Goal: Use online tool/utility

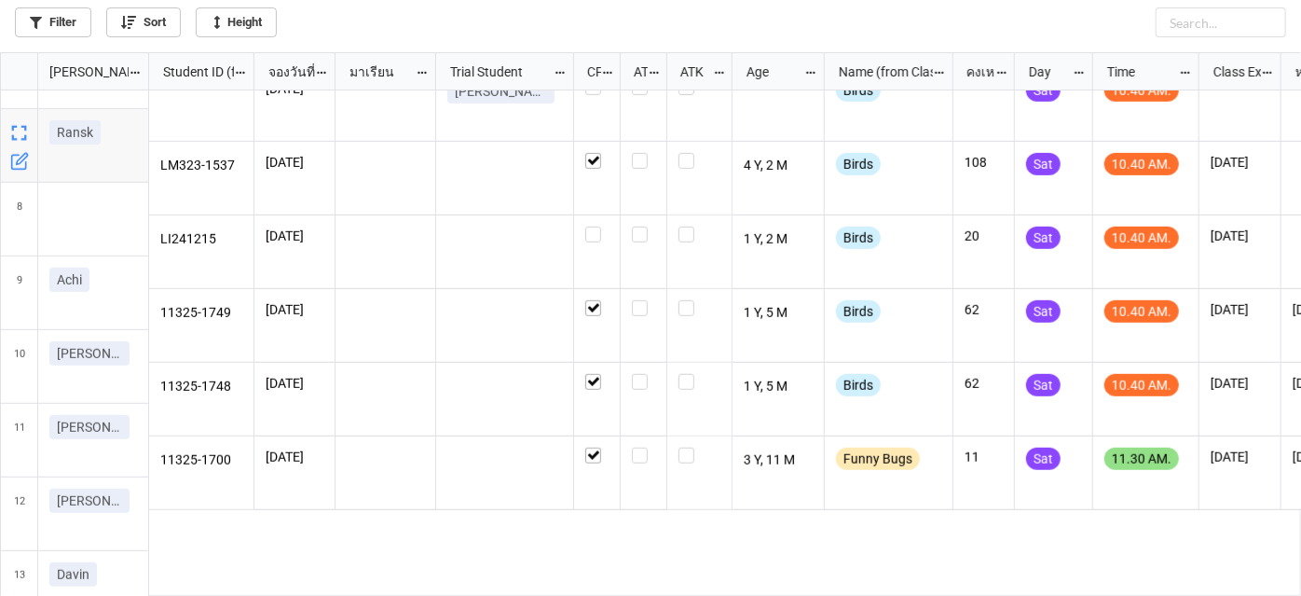
scroll to position [763, 0]
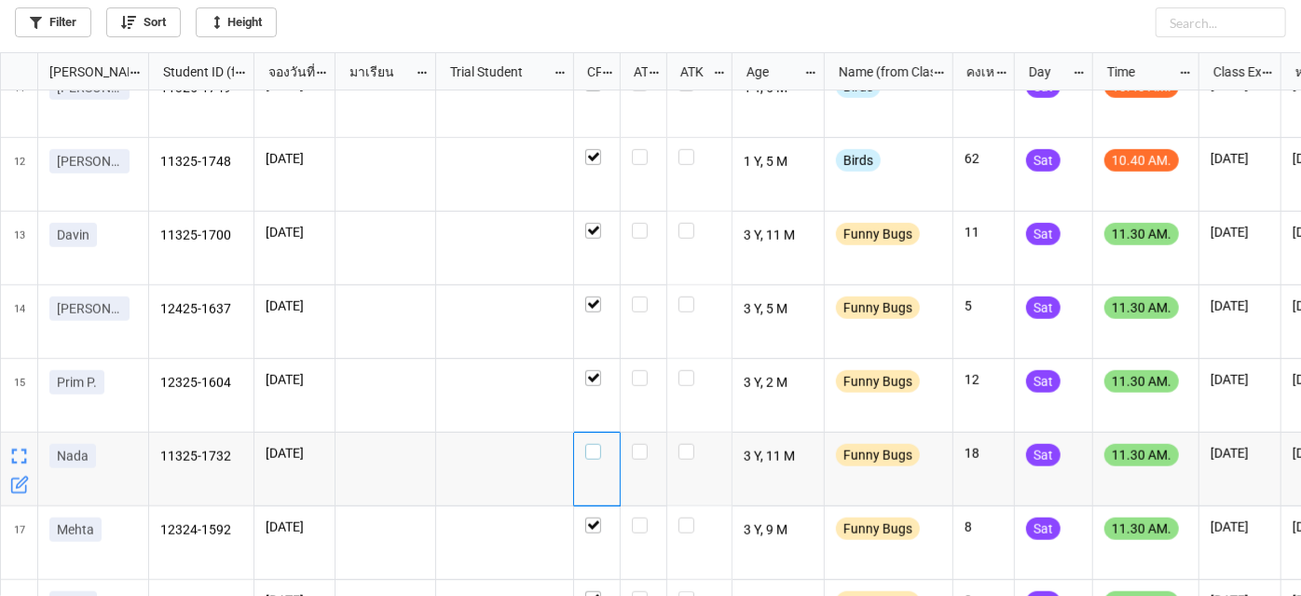
click at [599, 444] on label "grid" at bounding box center [596, 444] width 23 height 0
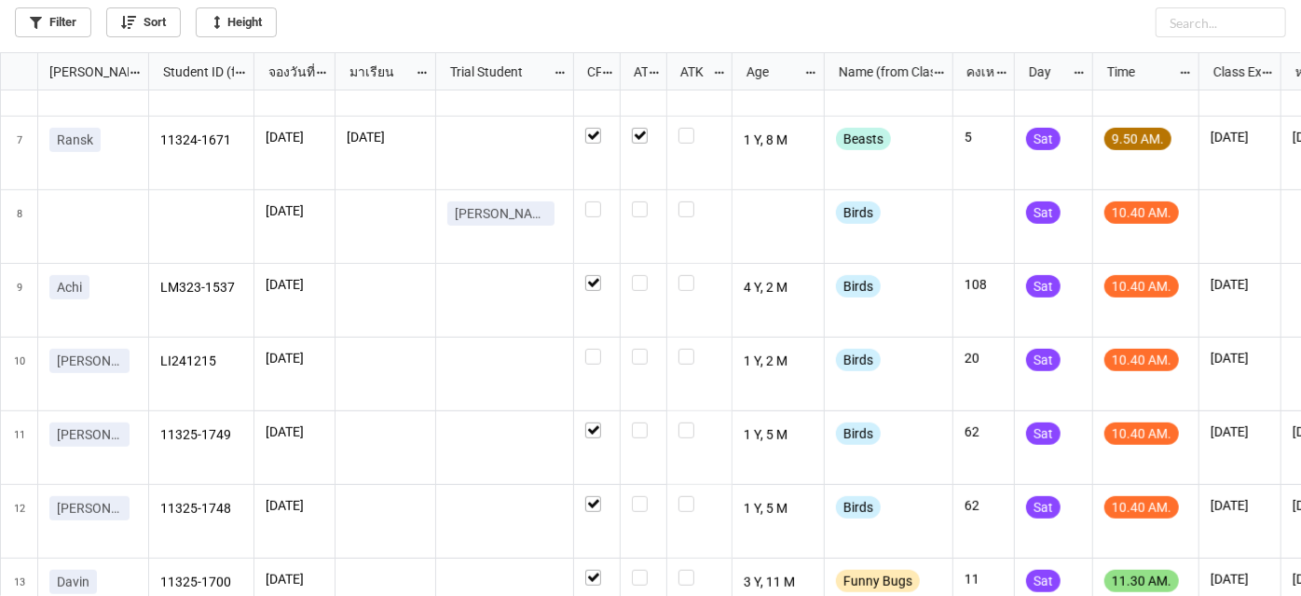
scroll to position [423, 0]
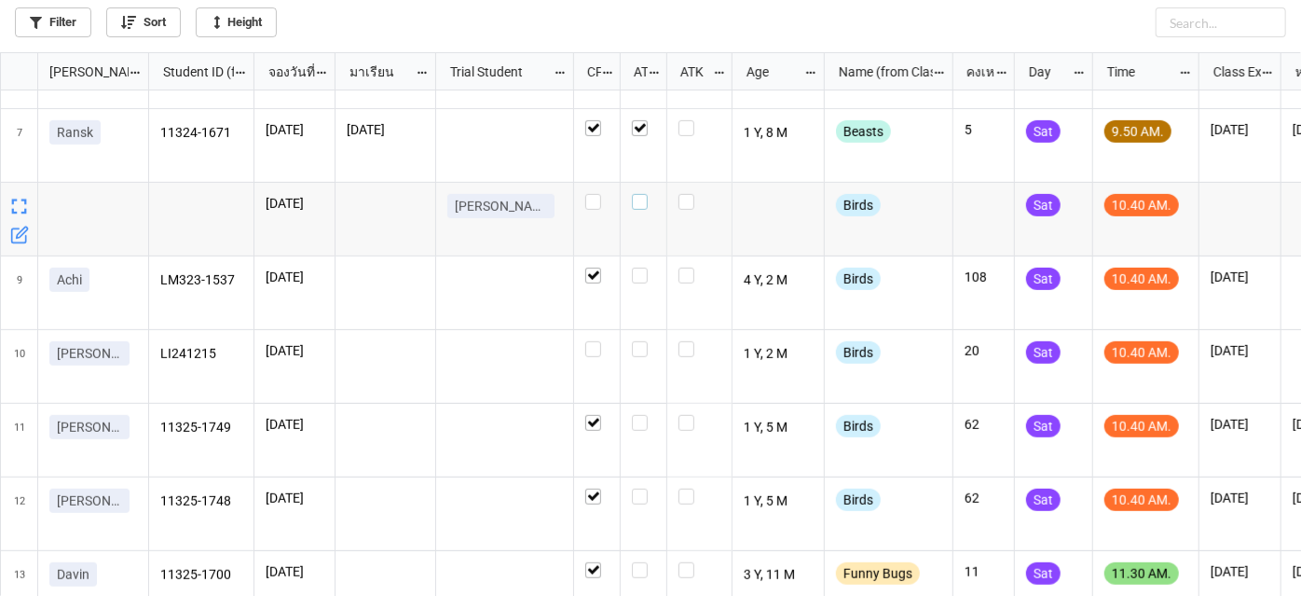
click at [641, 194] on label "grid" at bounding box center [643, 194] width 23 height 0
click at [645, 268] on label "grid" at bounding box center [643, 268] width 23 height 0
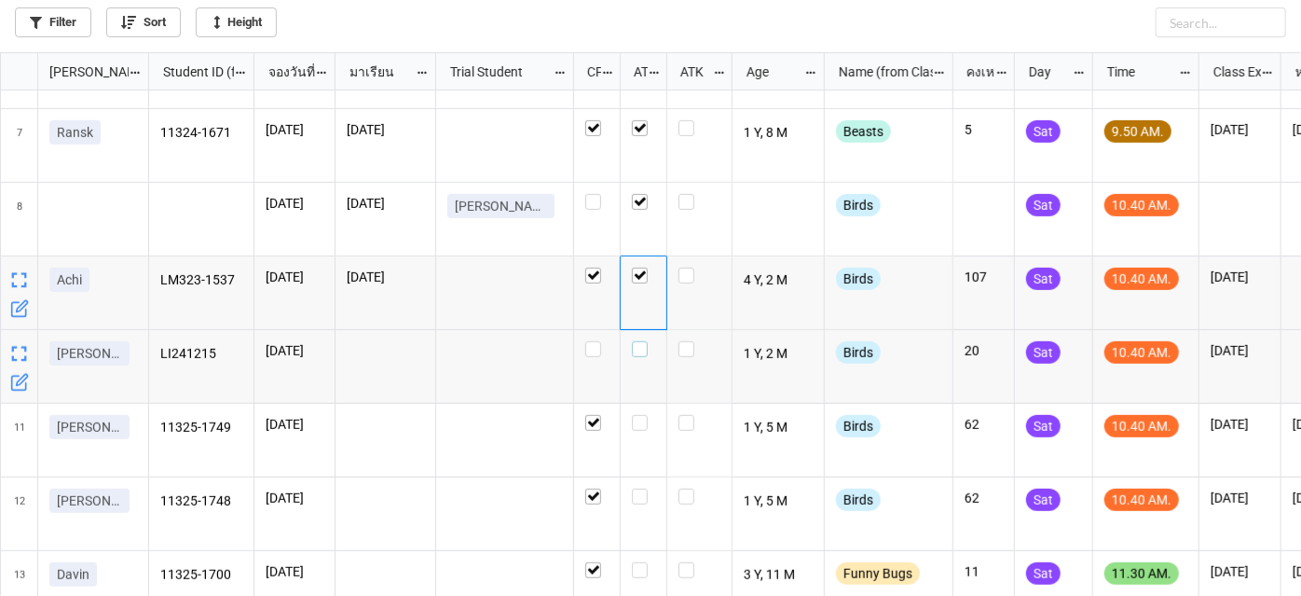
click at [640, 341] on label "grid" at bounding box center [643, 341] width 23 height 0
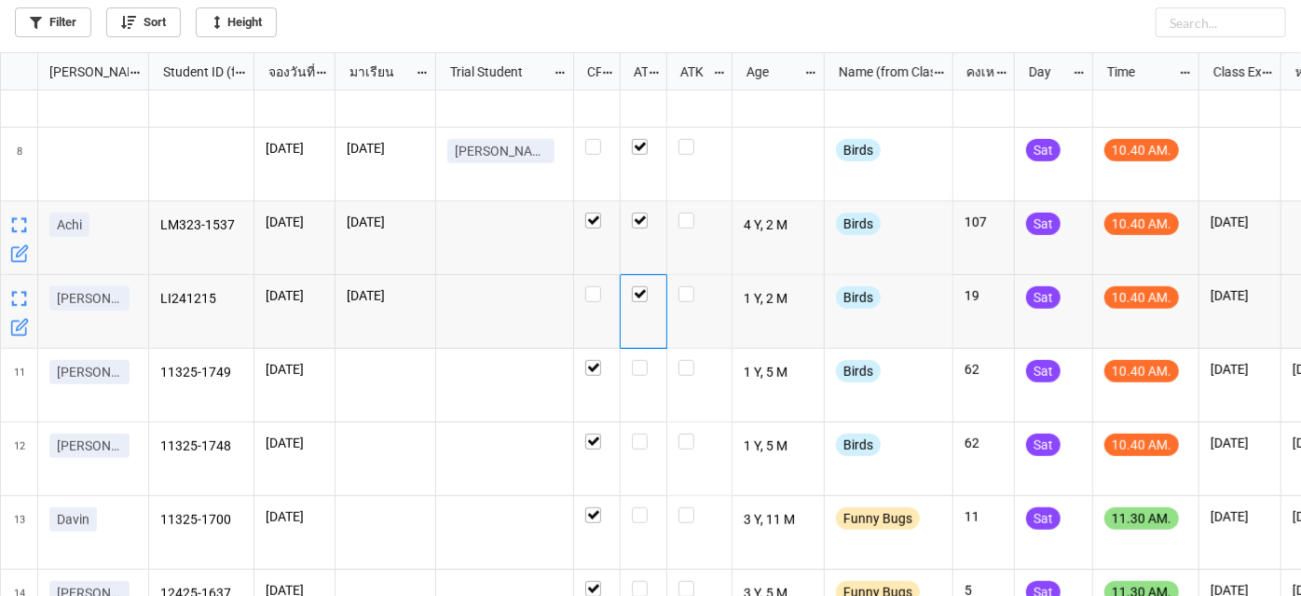
scroll to position [508, 0]
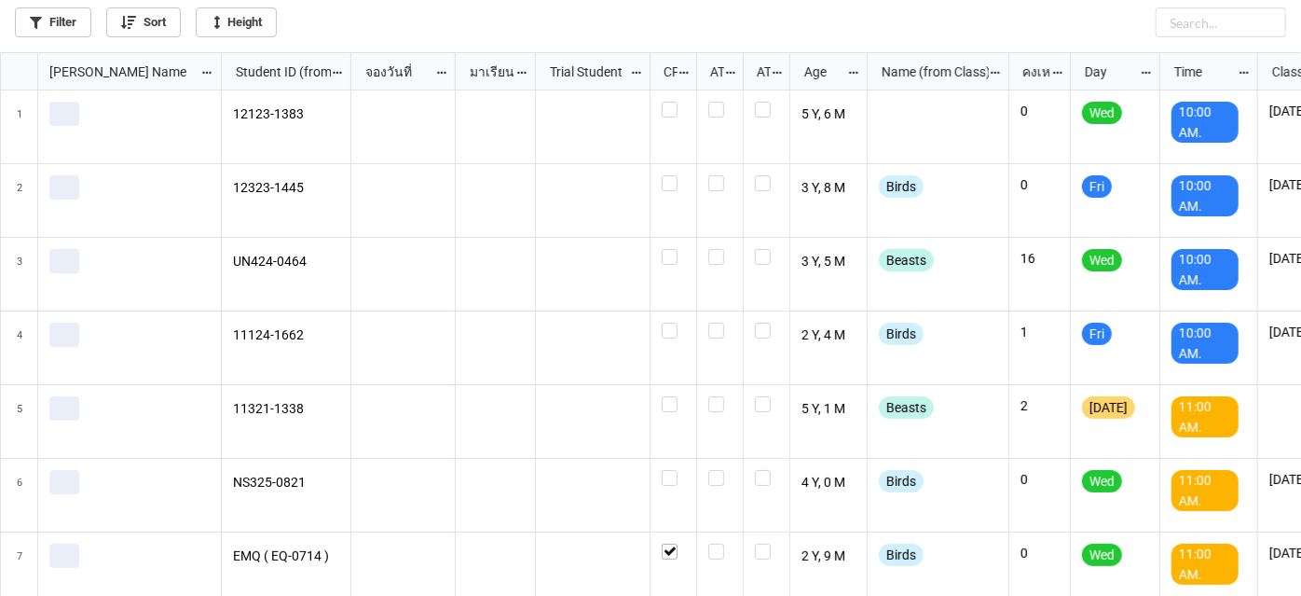
scroll to position [533, 1291]
click at [73, 29] on link "Filter" at bounding box center [53, 22] width 76 height 30
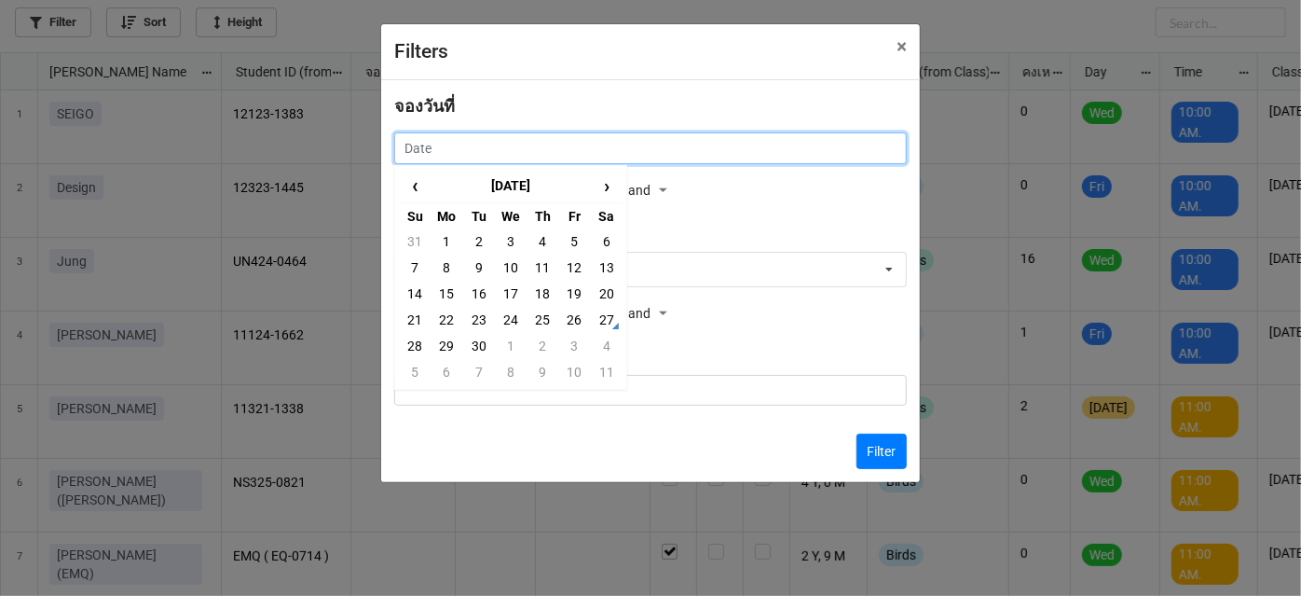
click at [515, 136] on input "text" at bounding box center [650, 148] width 513 height 32
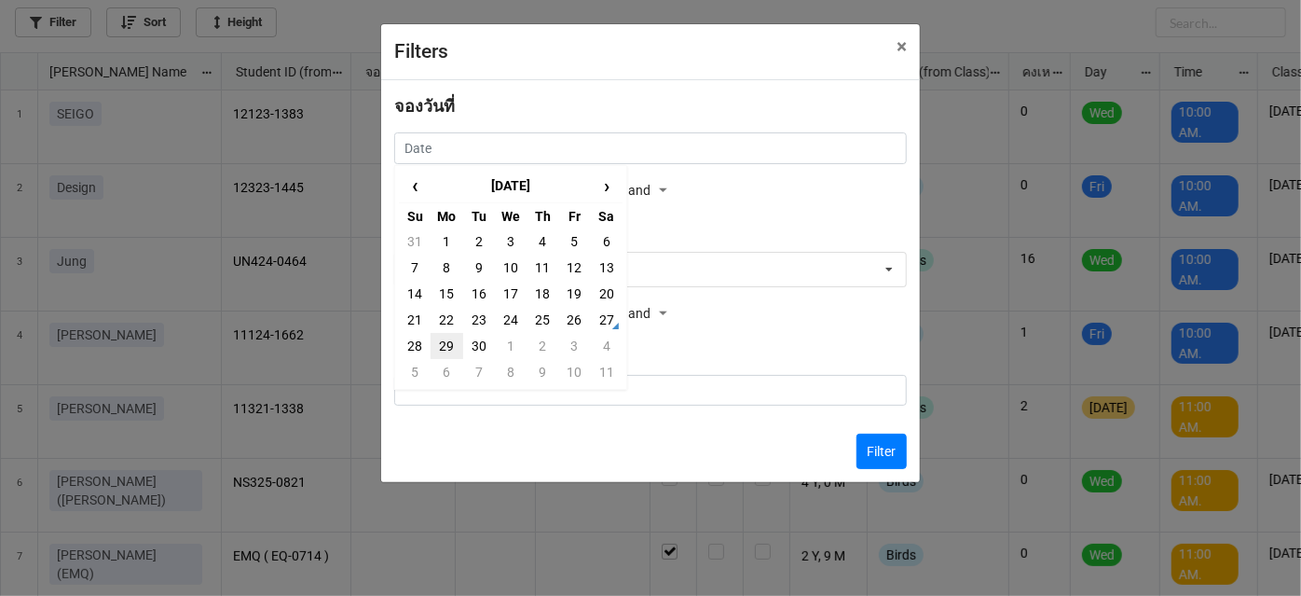
click at [435, 345] on td "29" at bounding box center [447, 346] width 32 height 26
type input "[DATE]"
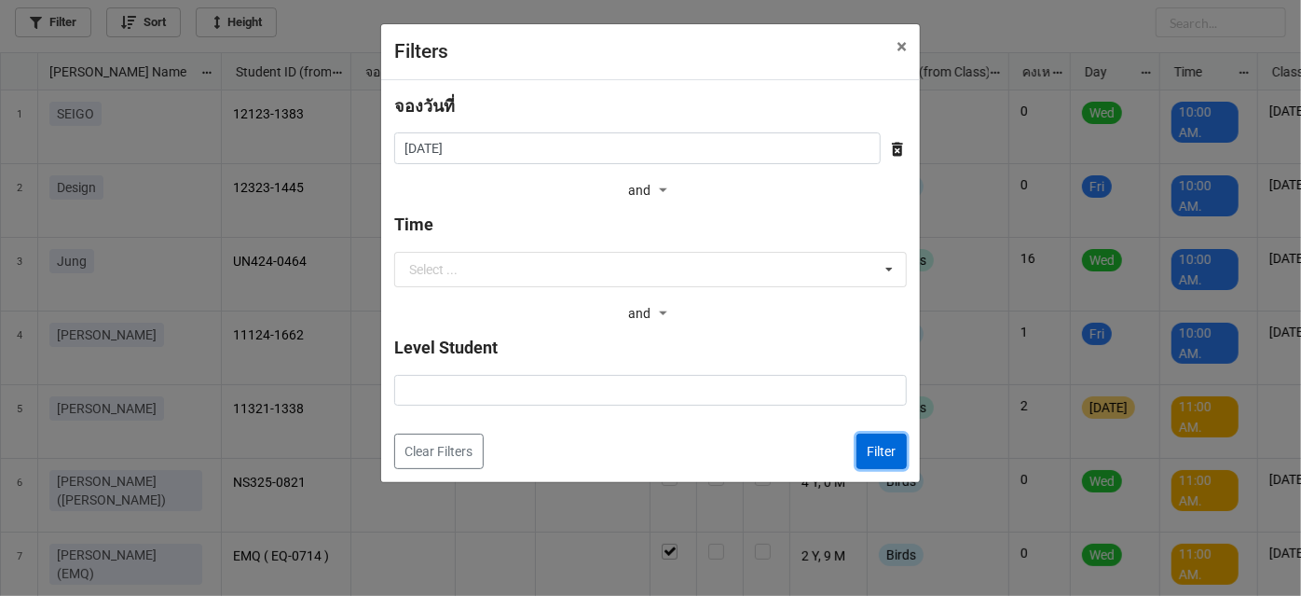
click at [863, 449] on button "Filter" at bounding box center [882, 450] width 50 height 35
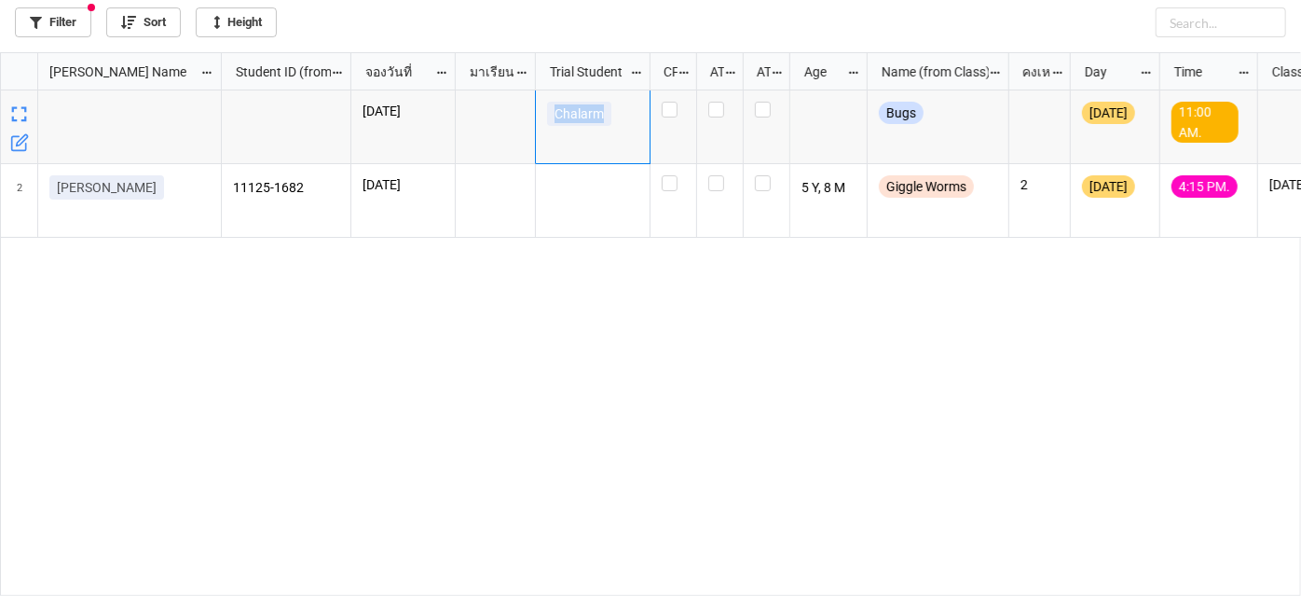
drag, startPoint x: 556, startPoint y: 115, endPoint x: 639, endPoint y: 117, distance: 83.0
click at [639, 117] on div "Chalarm" at bounding box center [593, 127] width 115 height 74
copy p "Chalarm"
